Goal: Task Accomplishment & Management: Manage account settings

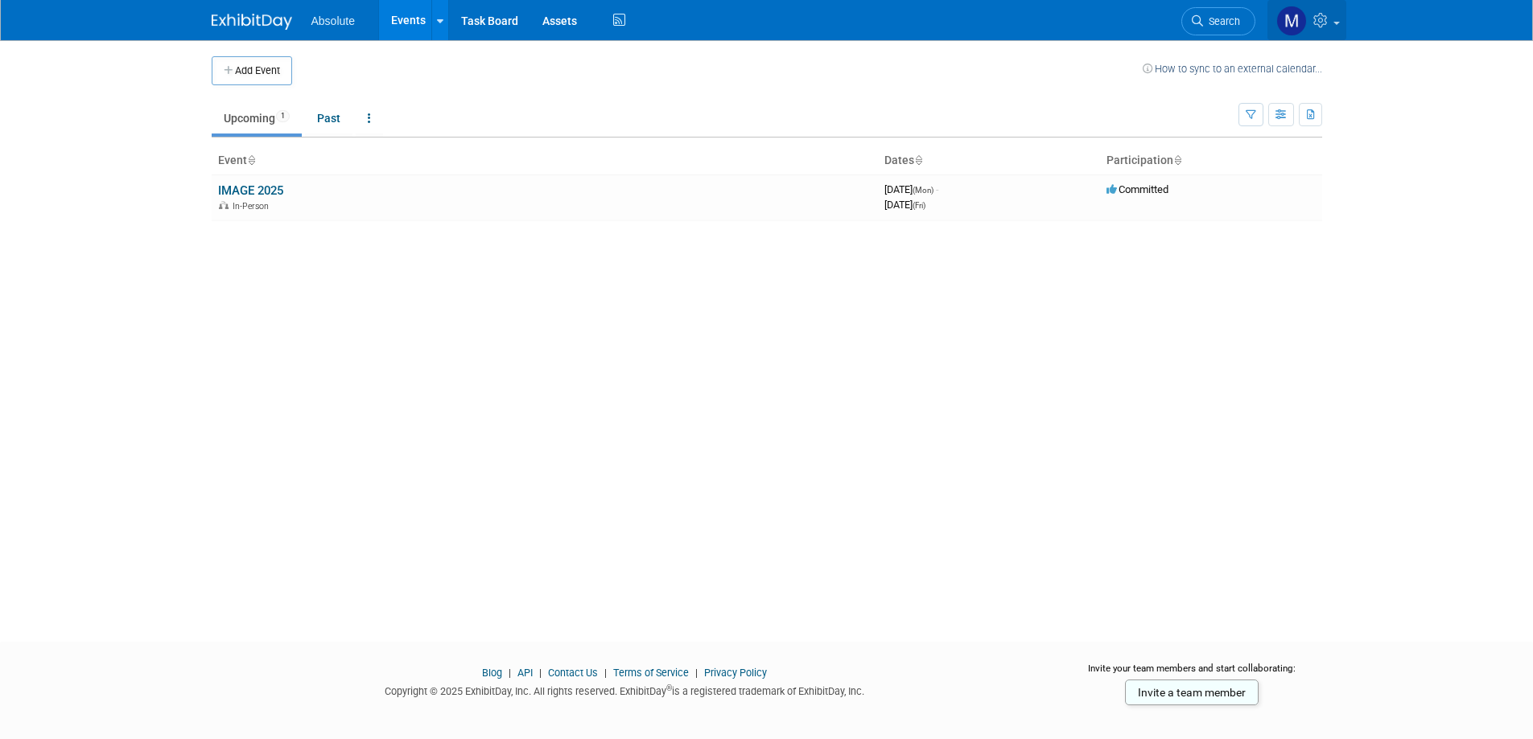
click at [1318, 19] on icon at bounding box center [1322, 20] width 19 height 14
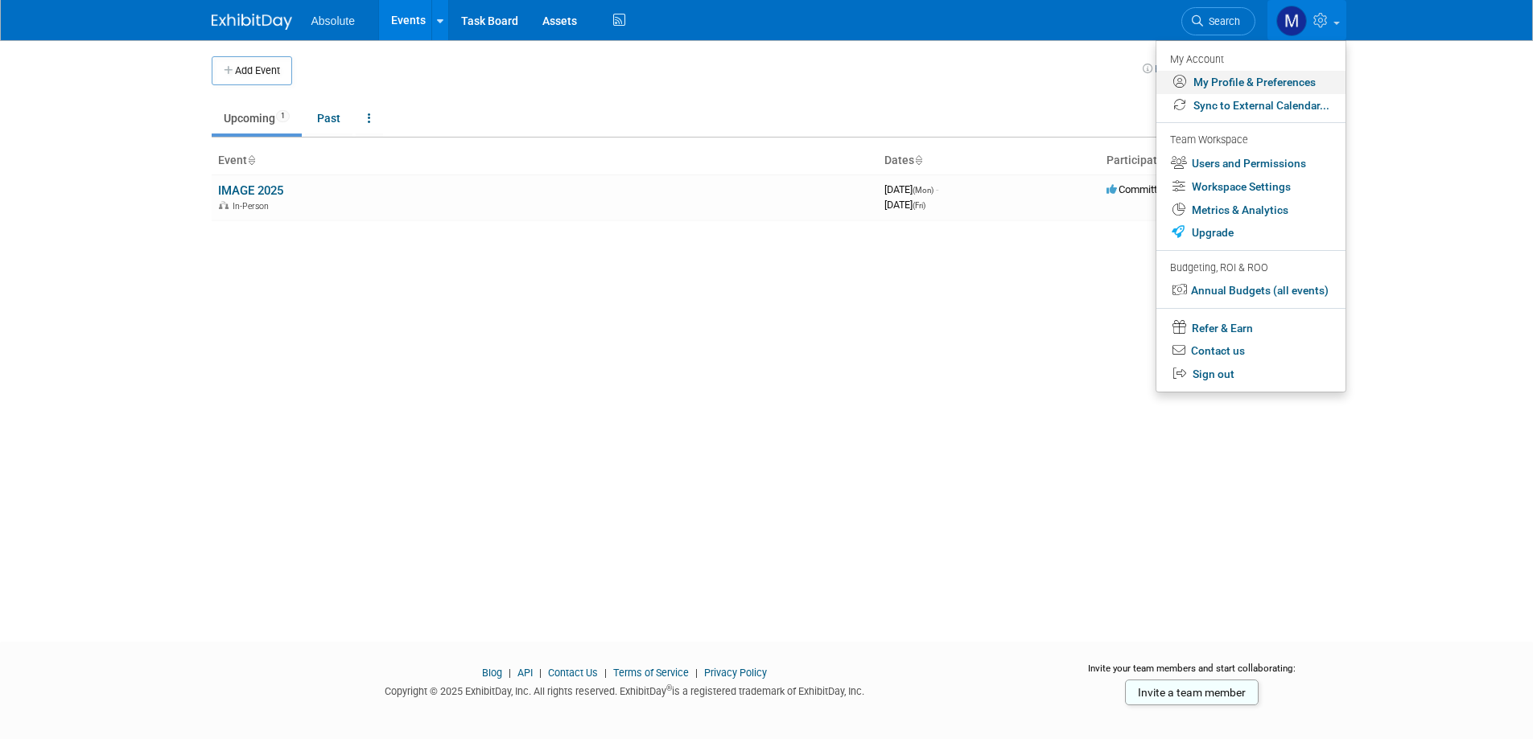
click at [1211, 84] on link "My Profile & Preferences" at bounding box center [1250, 82] width 189 height 23
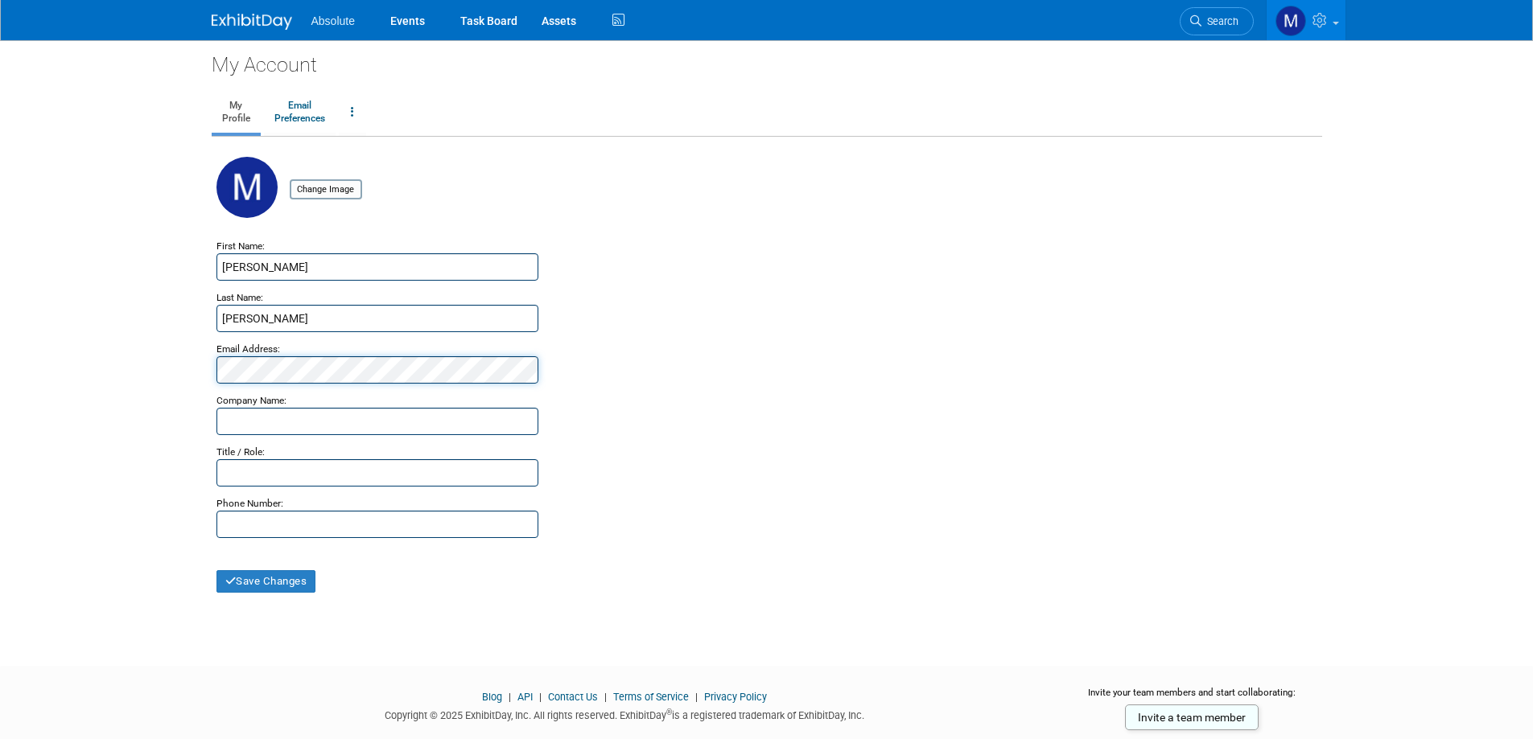
click at [0, 265] on body "Absolute Events Task Board Assets" at bounding box center [766, 369] width 1533 height 739
drag, startPoint x: 279, startPoint y: 265, endPoint x: 1, endPoint y: 181, distance: 290.7
click at [1, 181] on body "Absolute Events Task Board Assets" at bounding box center [766, 369] width 1533 height 739
type input "Gosia"
click at [295, 117] on link "Email Preferences" at bounding box center [300, 113] width 72 height 40
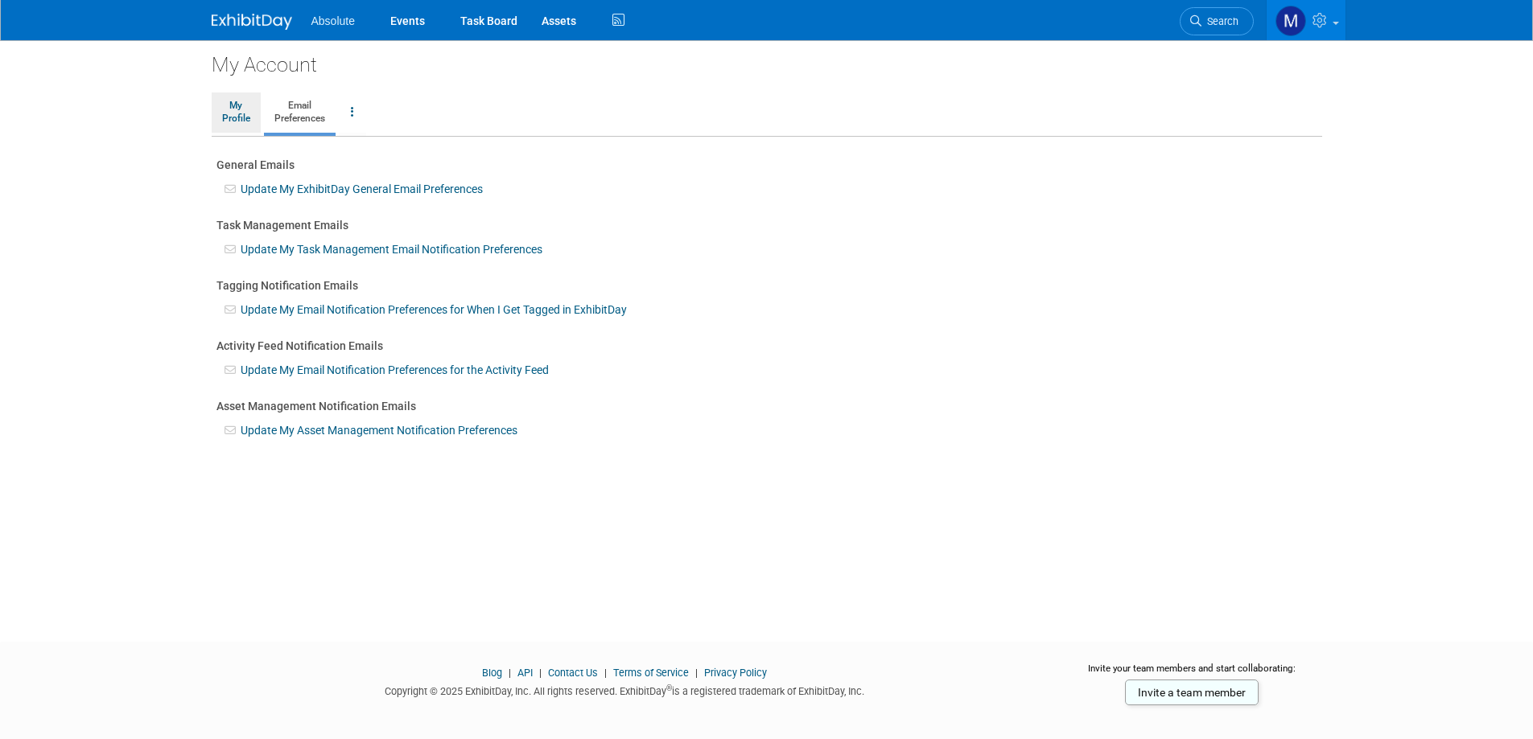
click at [228, 110] on link "My Profile" at bounding box center [236, 113] width 49 height 40
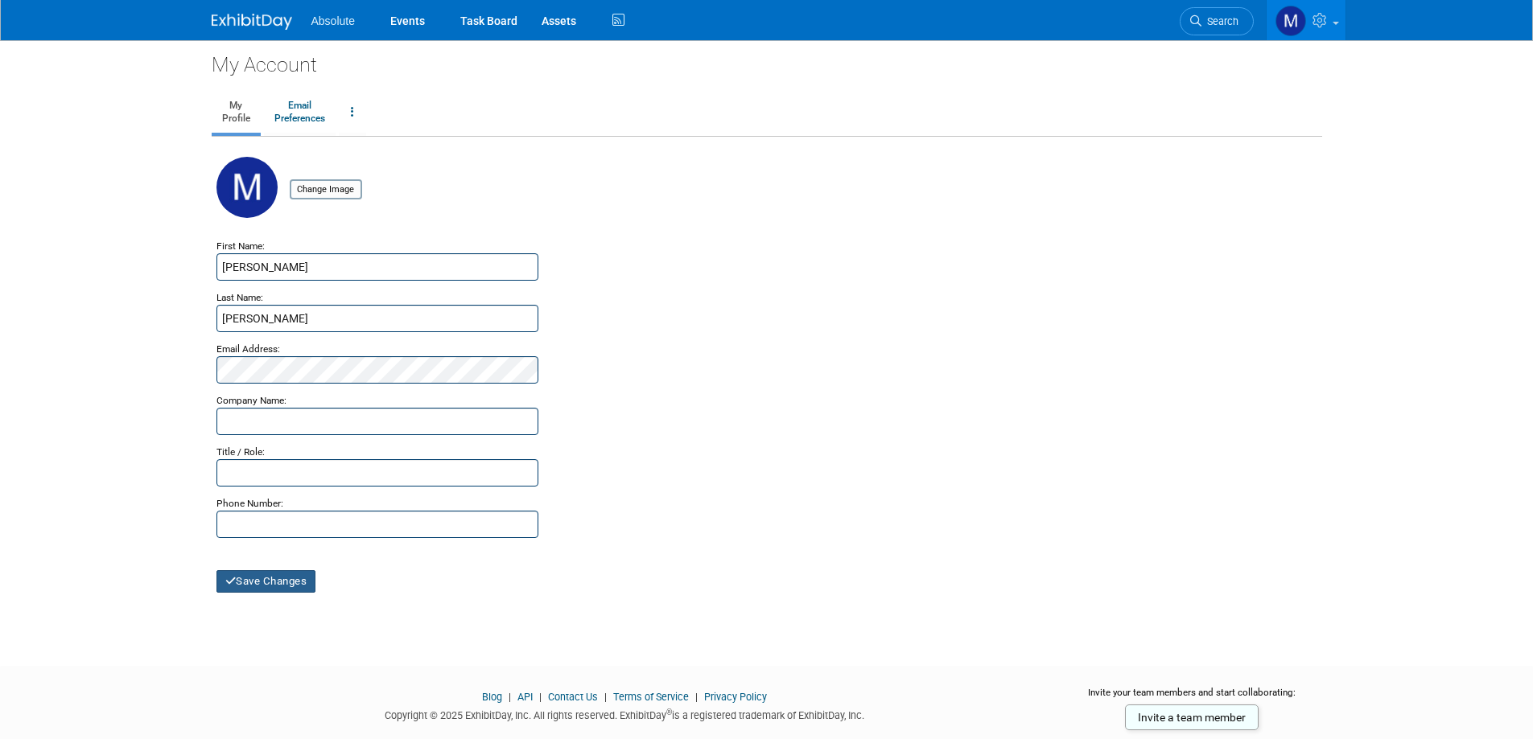
drag, startPoint x: 271, startPoint y: 585, endPoint x: 308, endPoint y: 594, distance: 38.1
click at [271, 587] on button "Save Changes" at bounding box center [266, 581] width 100 height 23
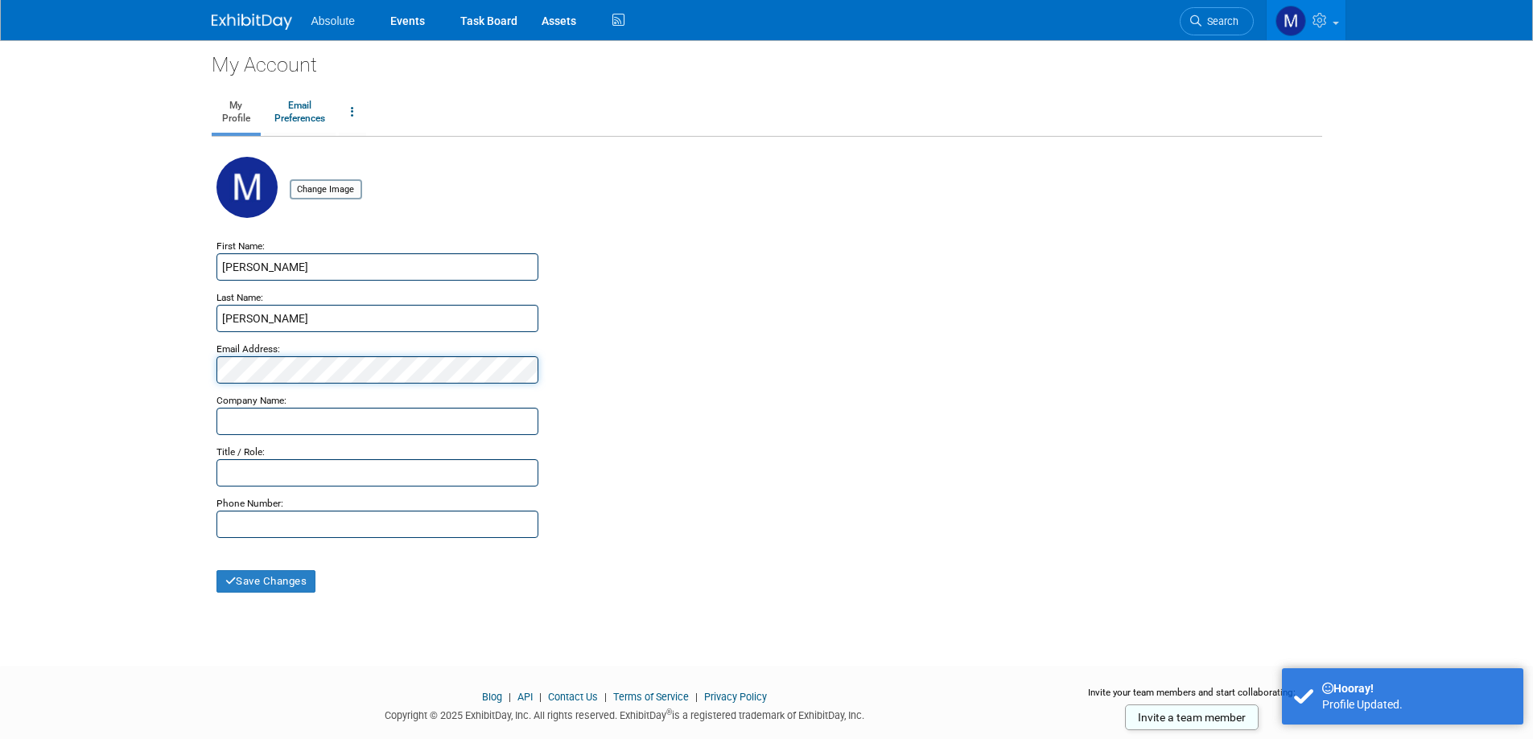
click at [0, 323] on body "Absolute Events Task Board Assets" at bounding box center [766, 369] width 1533 height 739
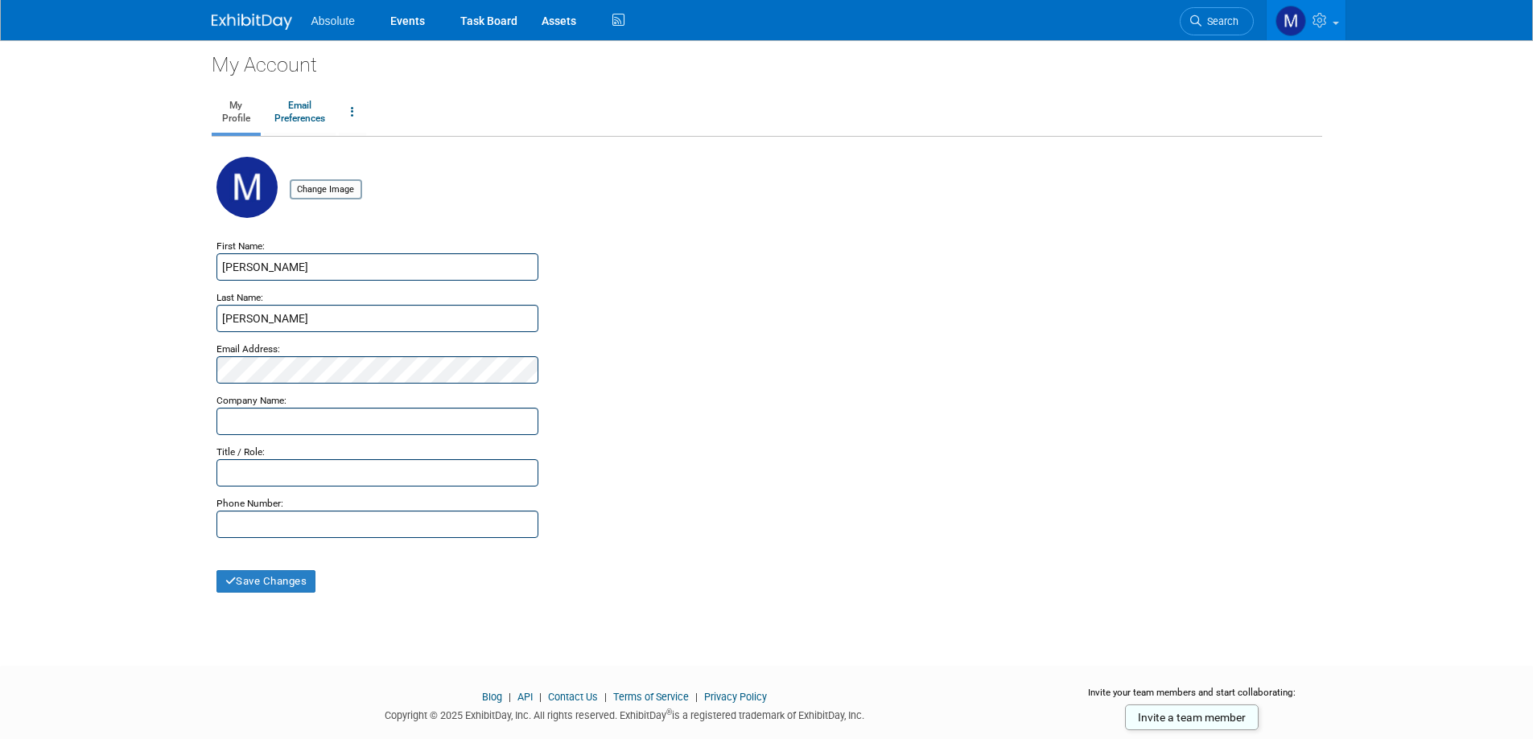
click at [257, 595] on div "My Account My Profile Email Preferences Change Account Password Close my Accoun…" at bounding box center [767, 338] width 1134 height 597
click at [255, 585] on button "Save Changes" at bounding box center [266, 581] width 100 height 23
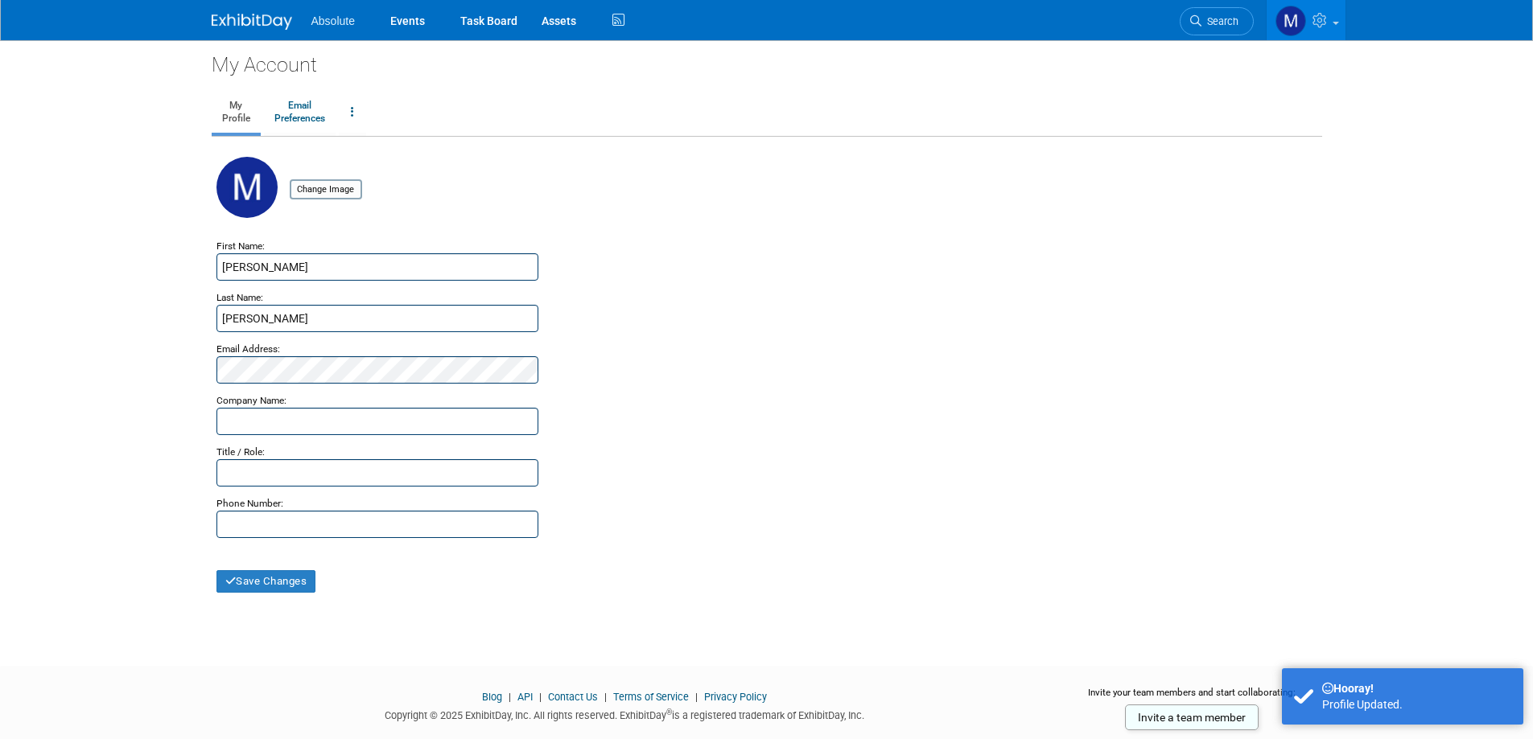
click at [323, 19] on span "Absolute" at bounding box center [332, 20] width 43 height 13
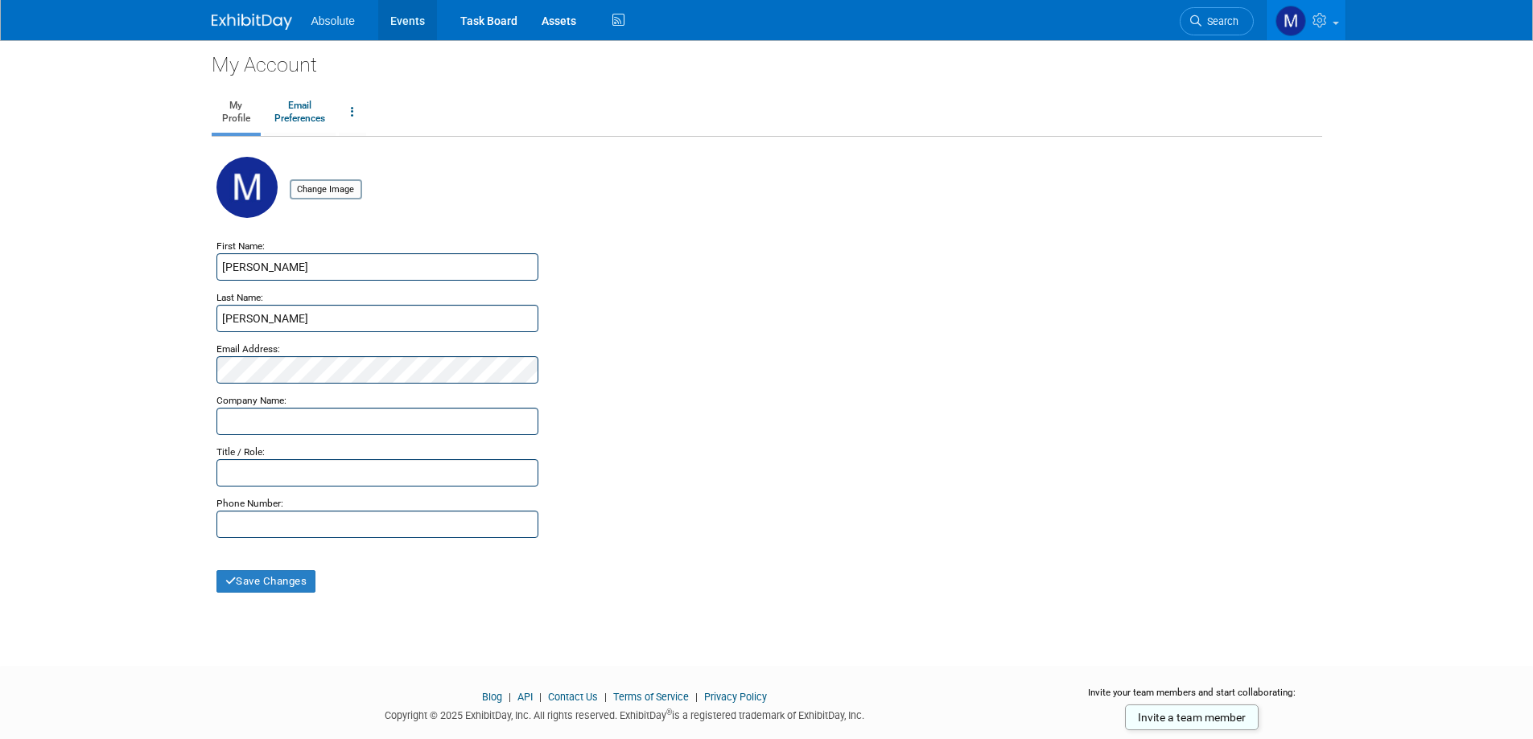
click at [401, 20] on link "Events" at bounding box center [407, 20] width 59 height 40
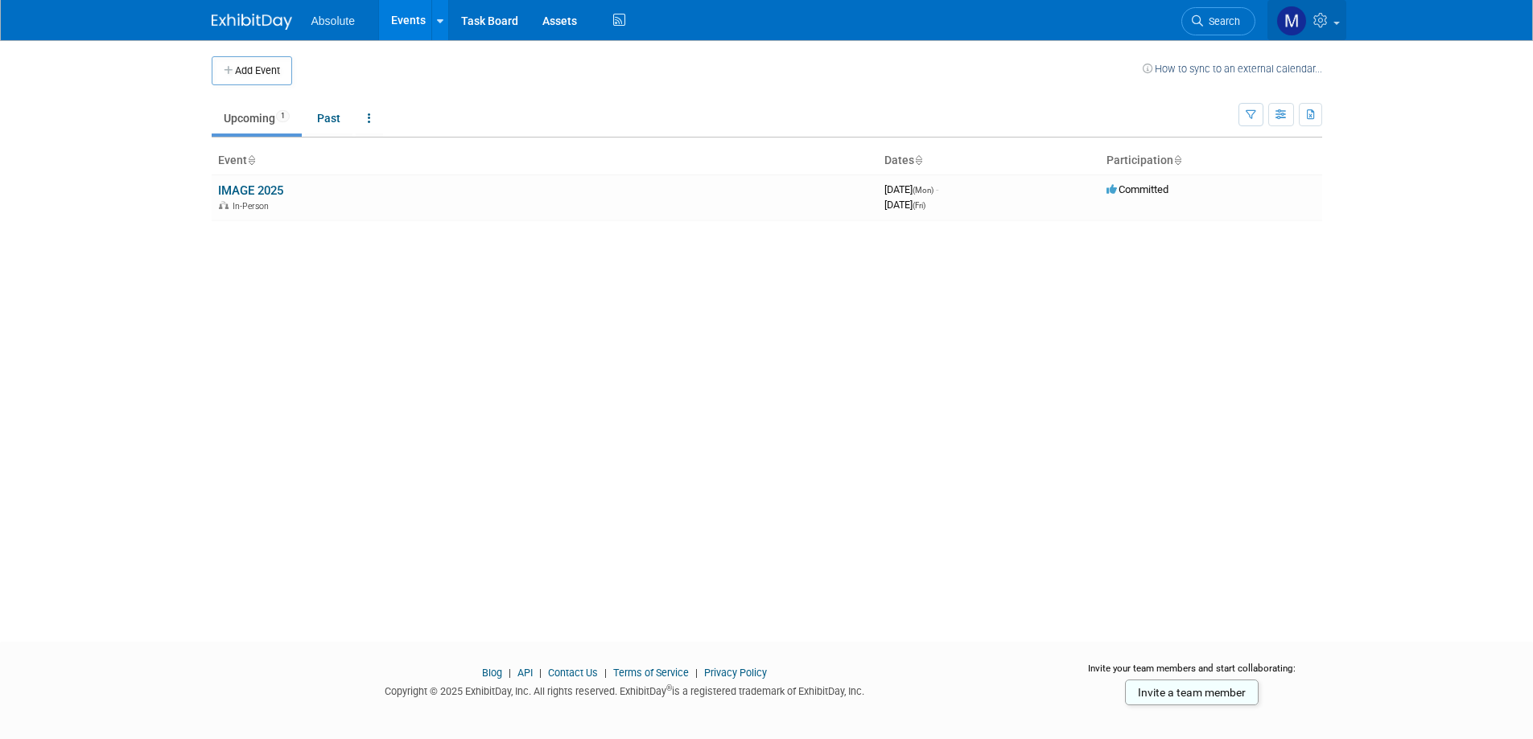
click at [1339, 20] on link at bounding box center [1306, 20] width 79 height 40
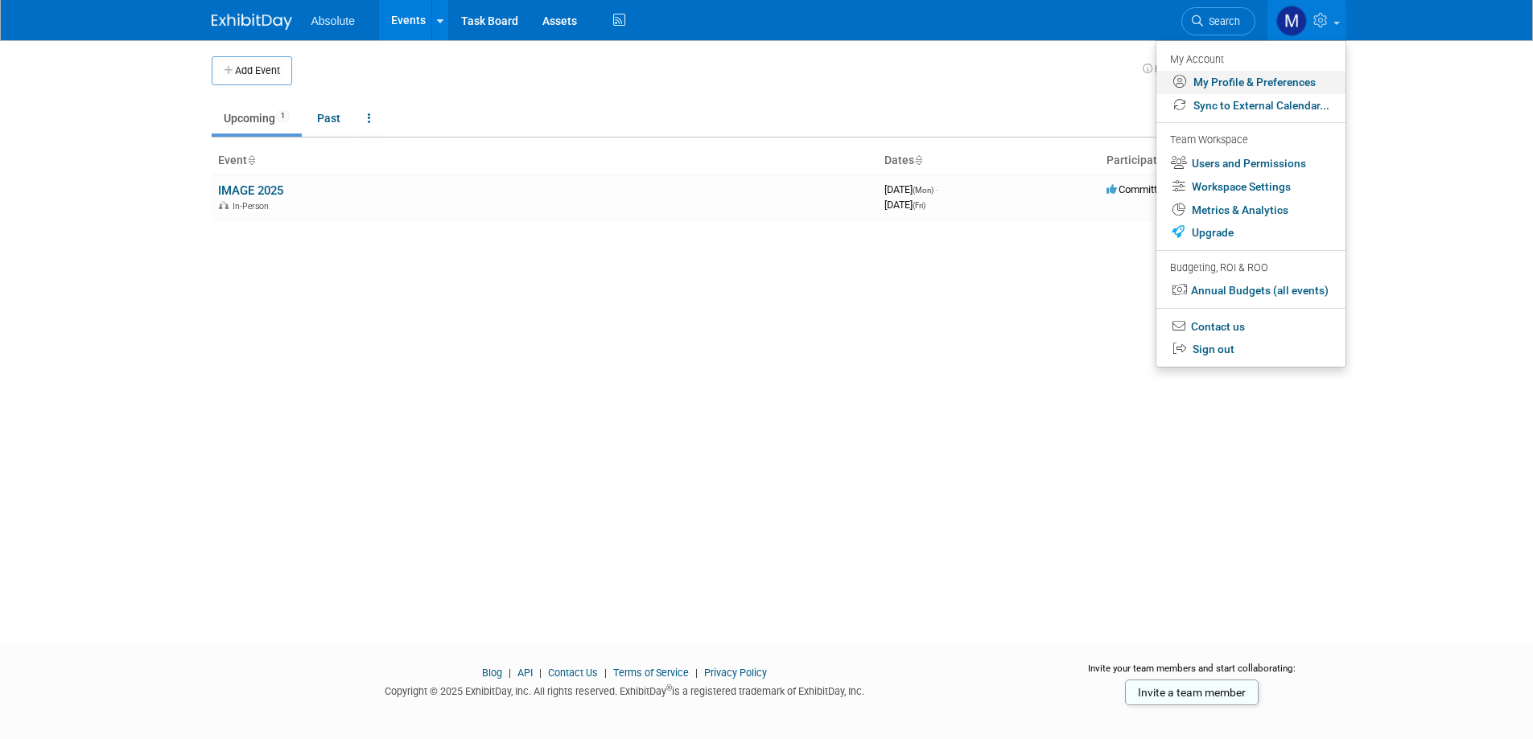
click at [1229, 86] on link "My Profile & Preferences" at bounding box center [1250, 82] width 189 height 23
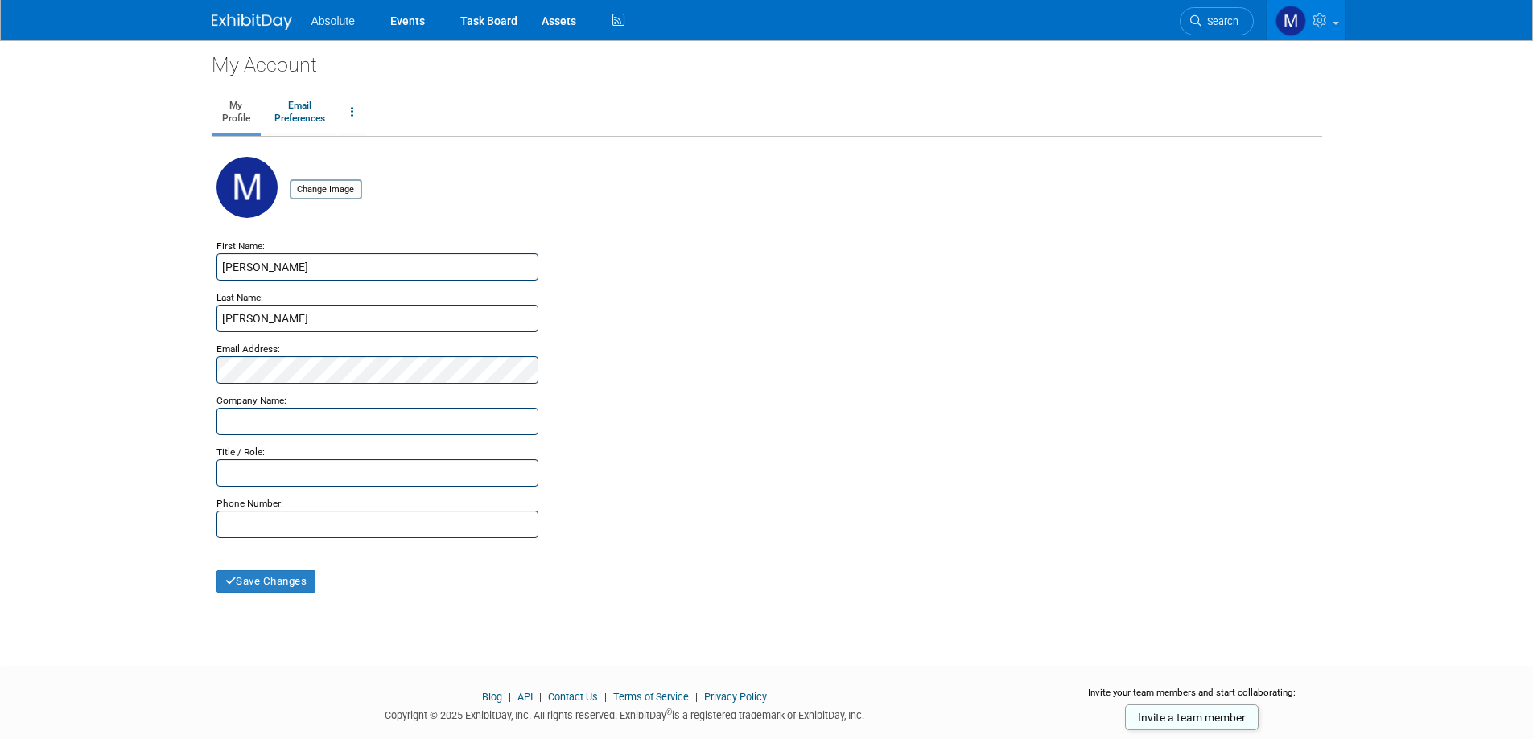
click at [1275, 21] on img at bounding box center [1290, 21] width 31 height 31
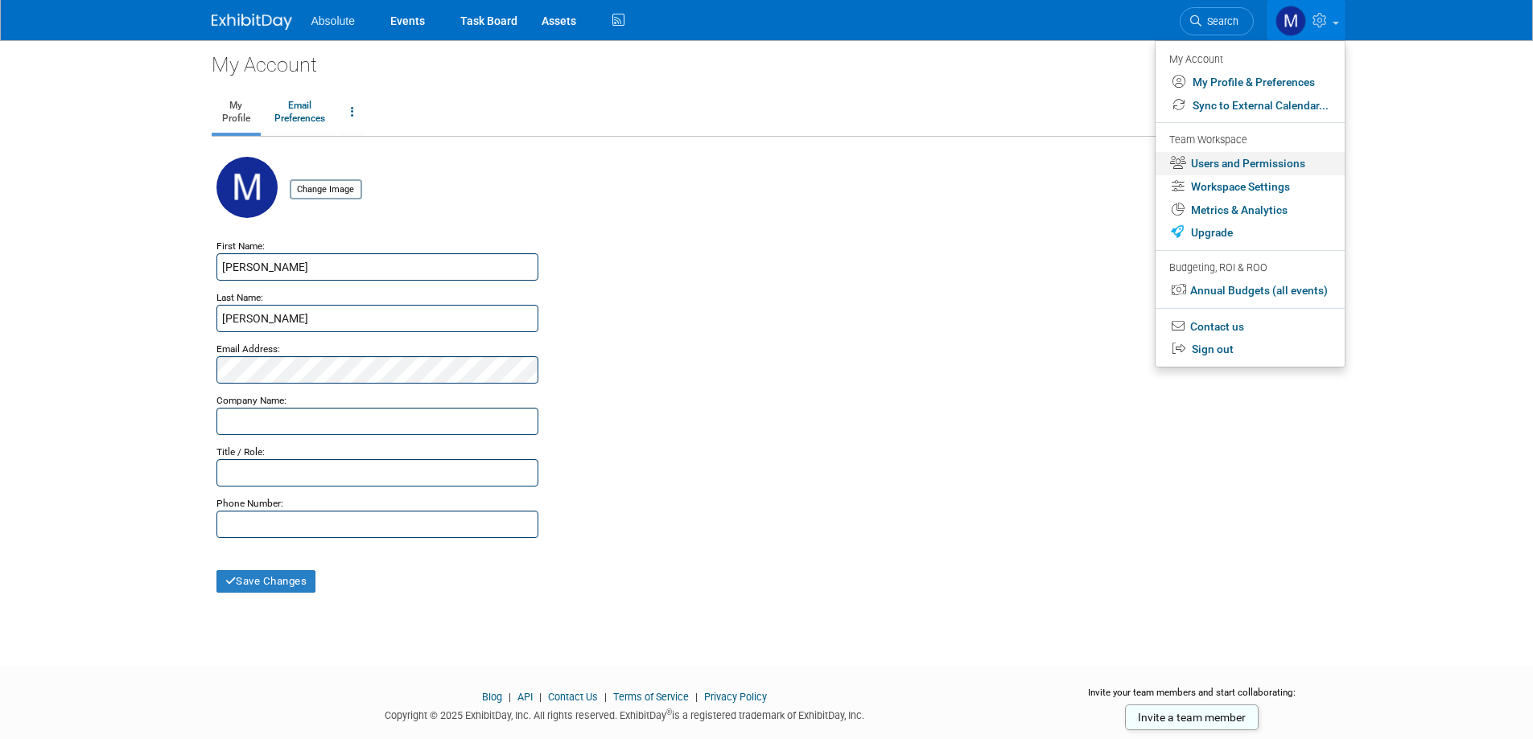
click at [1251, 163] on link "Users and Permissions" at bounding box center [1249, 163] width 189 height 23
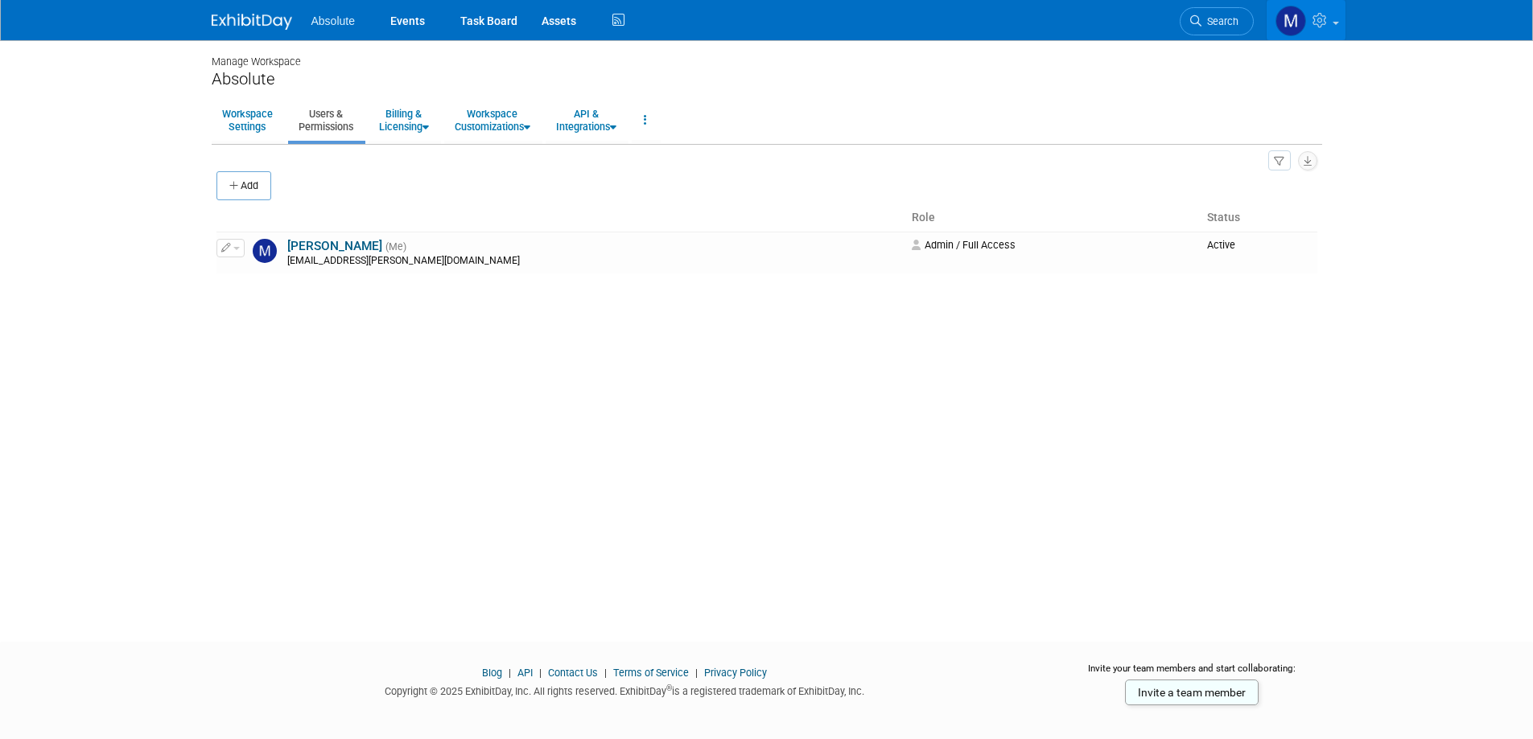
click at [1329, 13] on icon at bounding box center [1321, 20] width 19 height 14
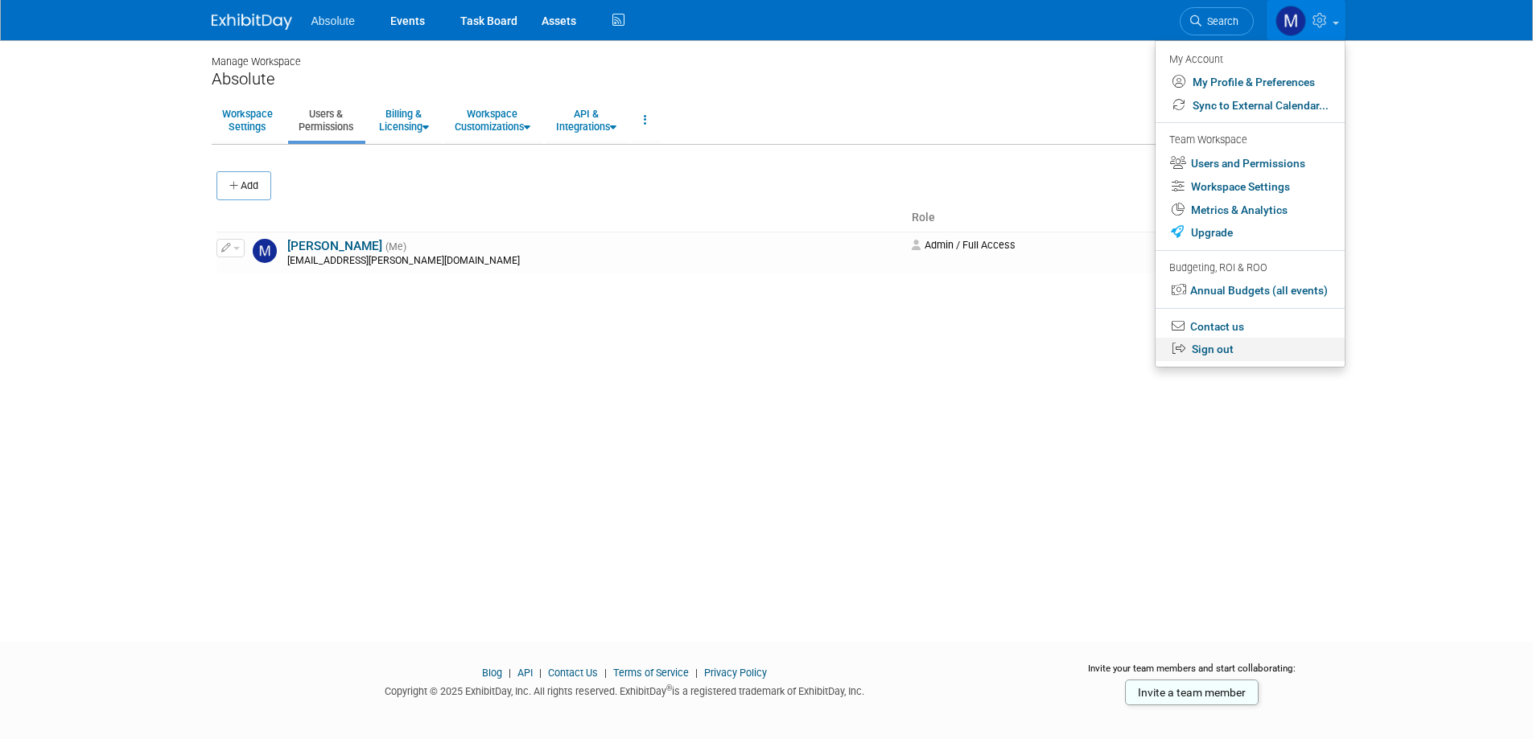
click at [1236, 351] on link "Sign out" at bounding box center [1249, 349] width 189 height 23
